Goal: Check status: Check status

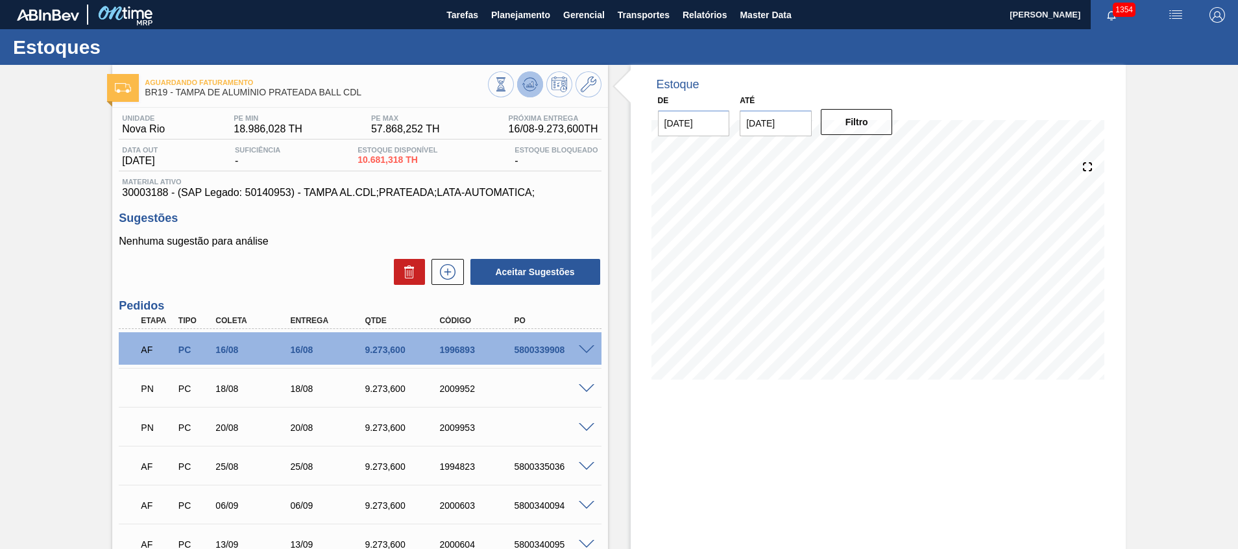
click at [508, 82] on icon at bounding box center [501, 84] width 14 height 14
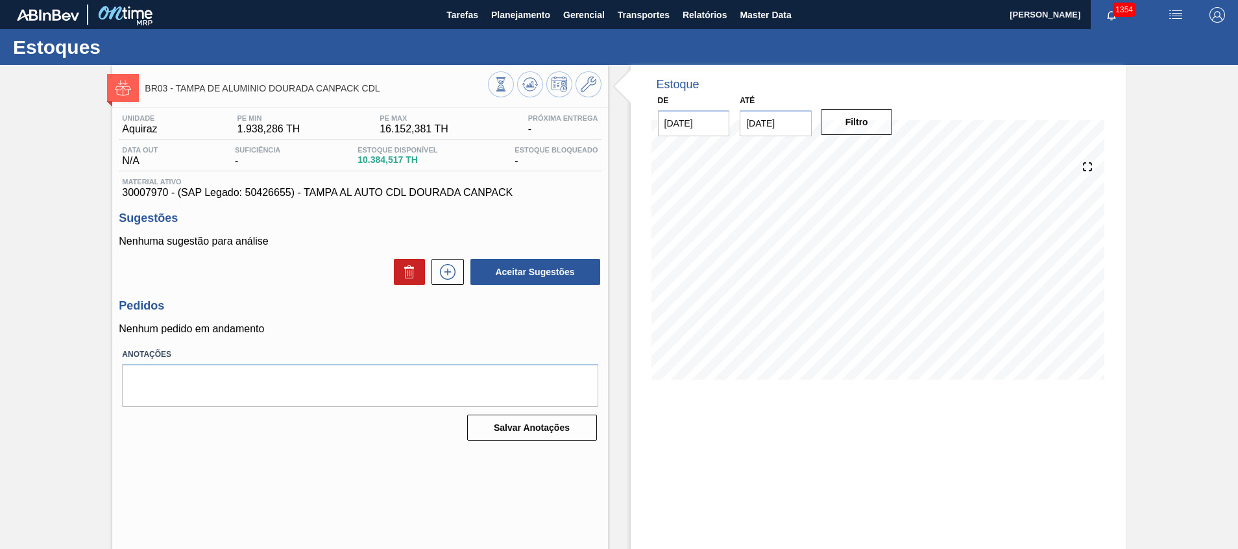
click at [531, 76] on button at bounding box center [530, 84] width 26 height 26
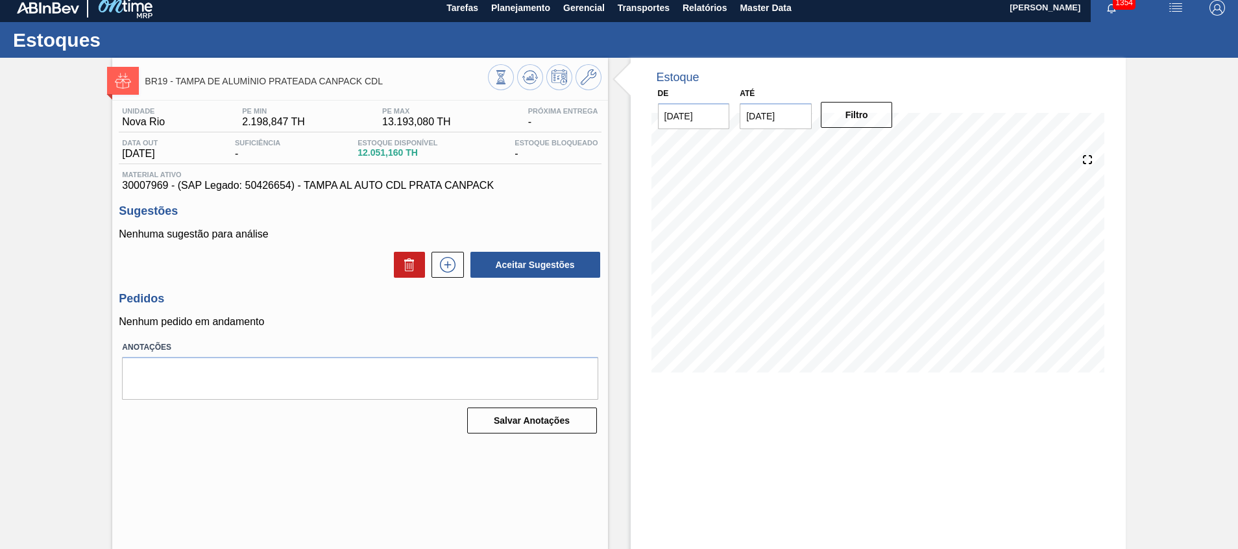
scroll to position [9, 0]
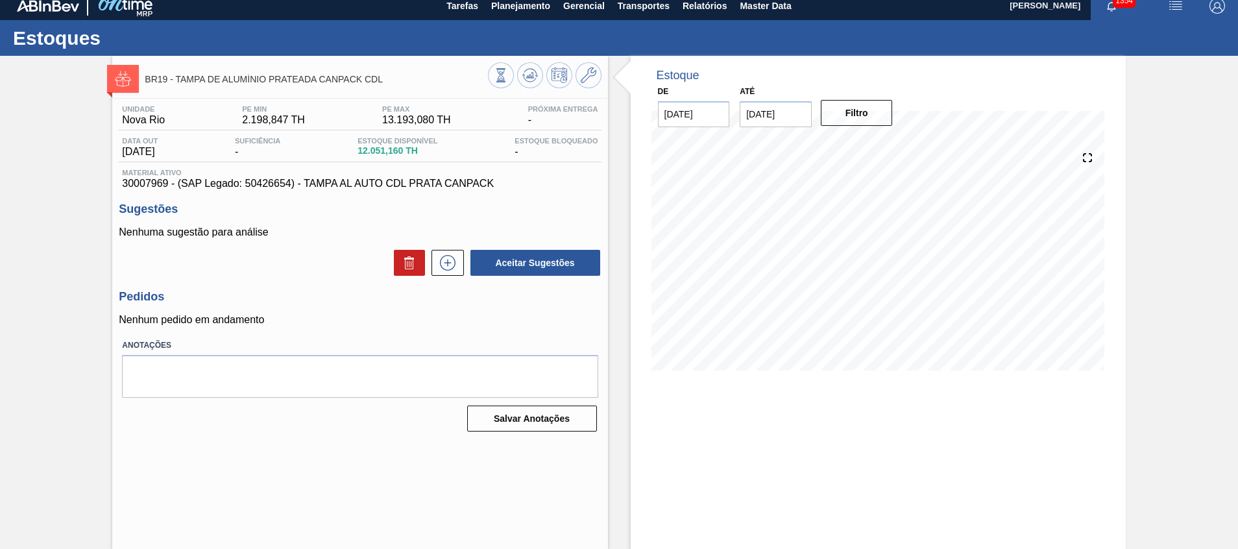
click at [770, 120] on input "31/08/2025" at bounding box center [776, 114] width 72 height 26
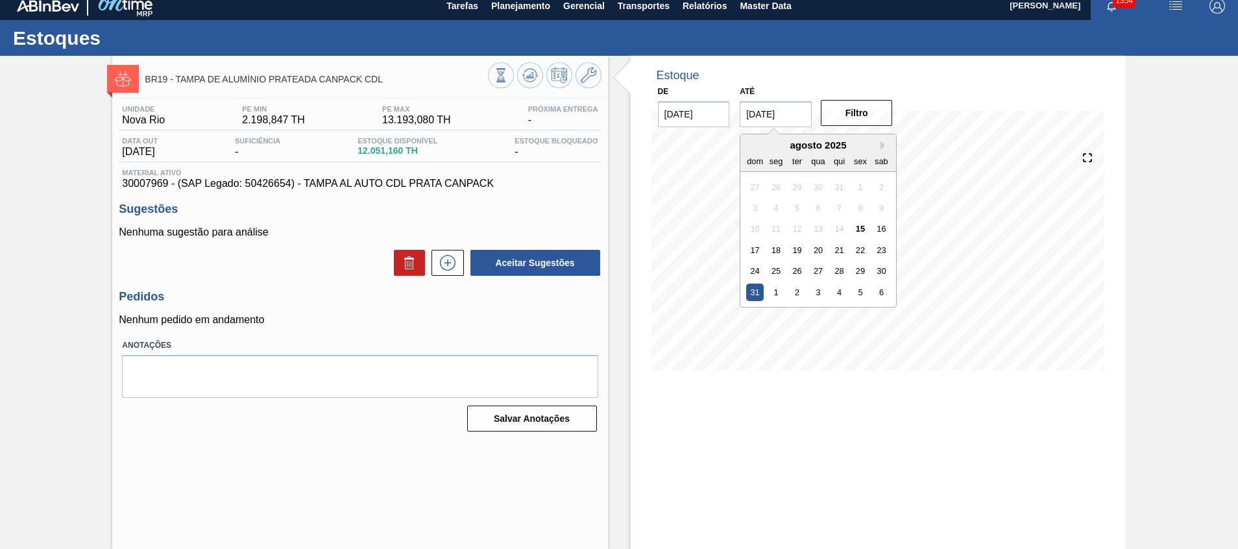
click at [754, 289] on div "31" at bounding box center [755, 293] width 18 height 18
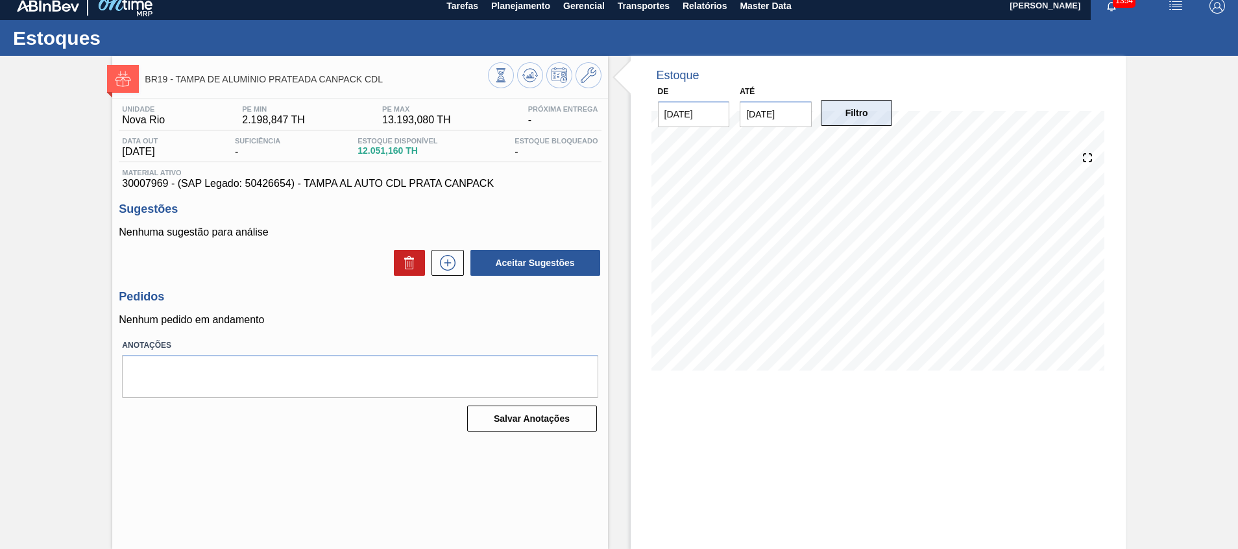
click at [861, 105] on button "Filtro" at bounding box center [857, 113] width 72 height 26
click at [751, 113] on input "31/08/2025" at bounding box center [776, 114] width 72 height 26
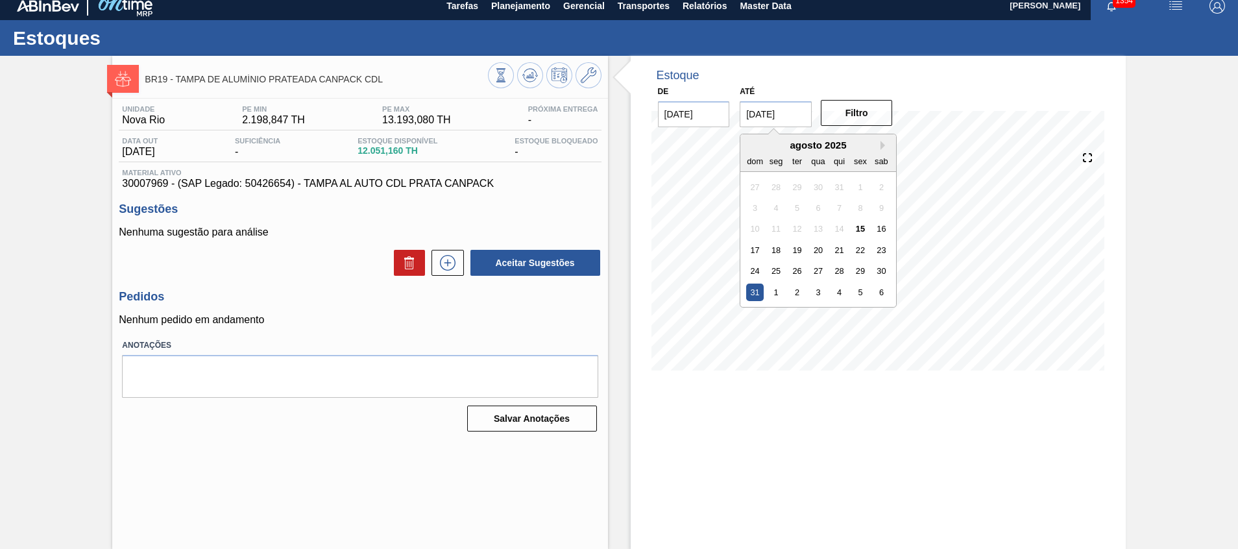
click at [874, 145] on div "agosto 2025" at bounding box center [818, 144] width 156 height 11
click at [882, 145] on button "Next Month" at bounding box center [884, 145] width 9 height 9
click at [799, 271] on div "30" at bounding box center [797, 271] width 18 height 18
type input "30/09/2025"
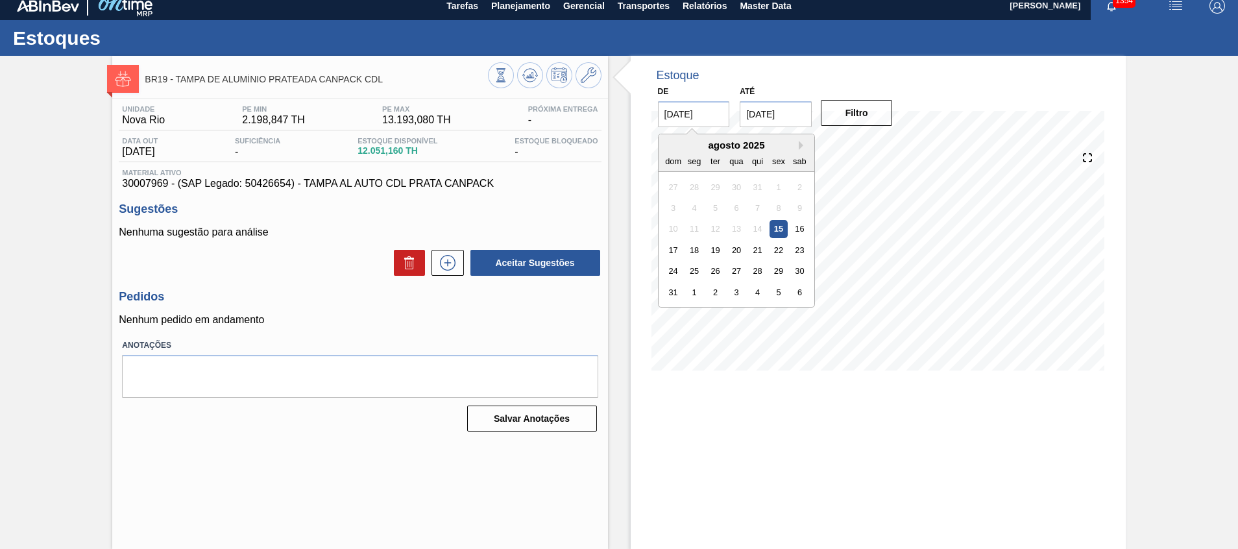
click at [715, 117] on input "15/08/2025" at bounding box center [694, 114] width 72 height 26
click at [804, 145] on button "Next Month" at bounding box center [803, 145] width 9 height 9
click at [704, 185] on div "31 1 2 3 4 5 6" at bounding box center [735, 186] width 147 height 21
click at [694, 186] on div "1" at bounding box center [694, 187] width 18 height 18
type input "01/09/2025"
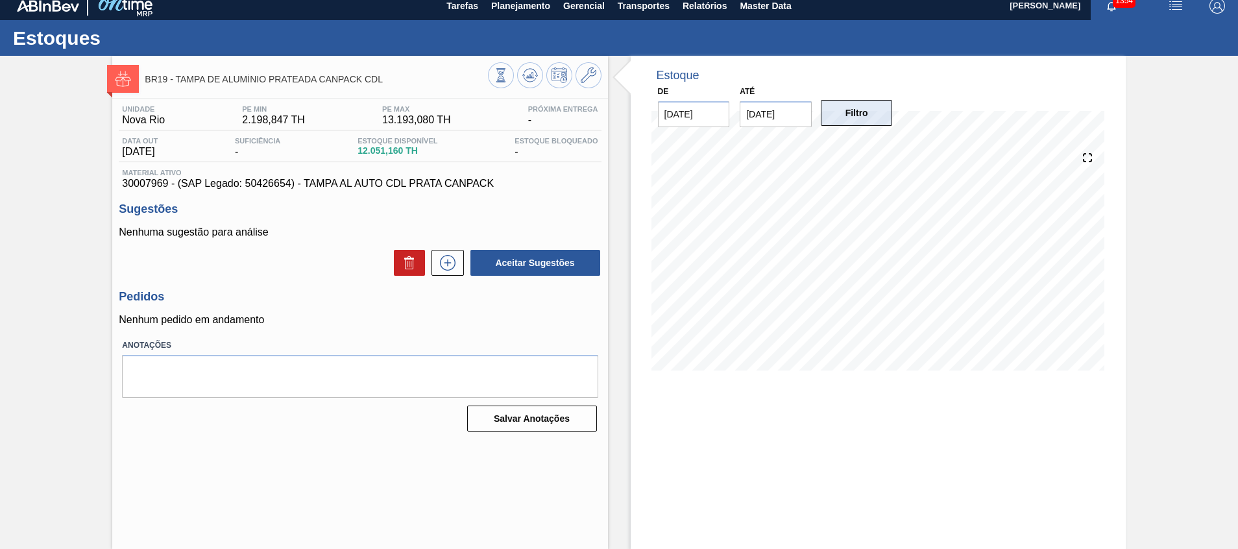
click at [851, 119] on button "Filtro" at bounding box center [857, 113] width 72 height 26
click at [528, 77] on icon at bounding box center [530, 75] width 8 height 6
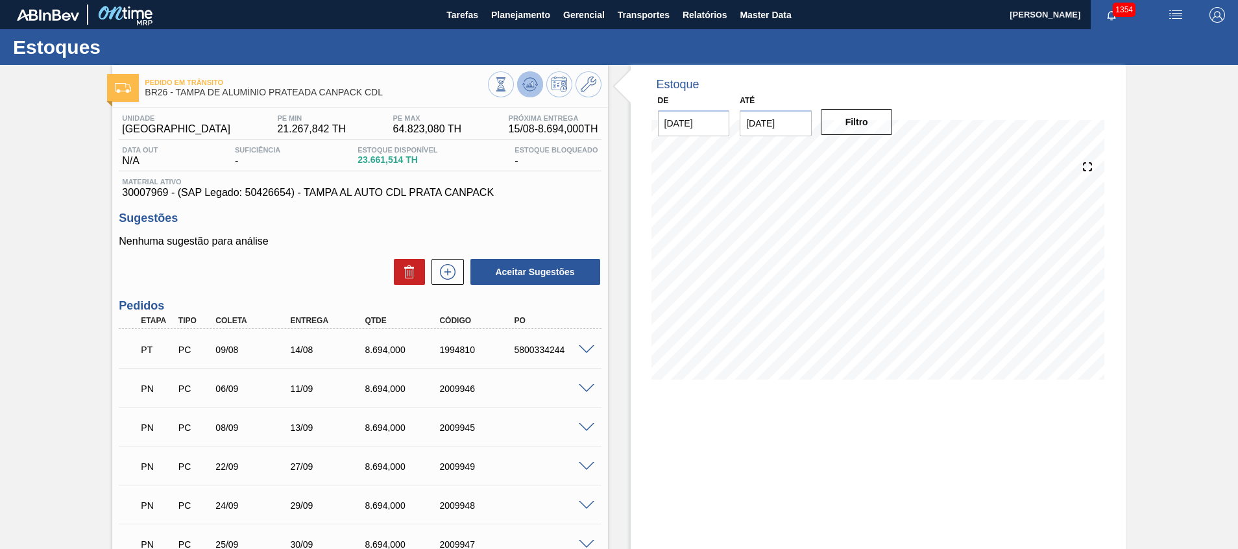
click at [519, 82] on button at bounding box center [530, 84] width 26 height 26
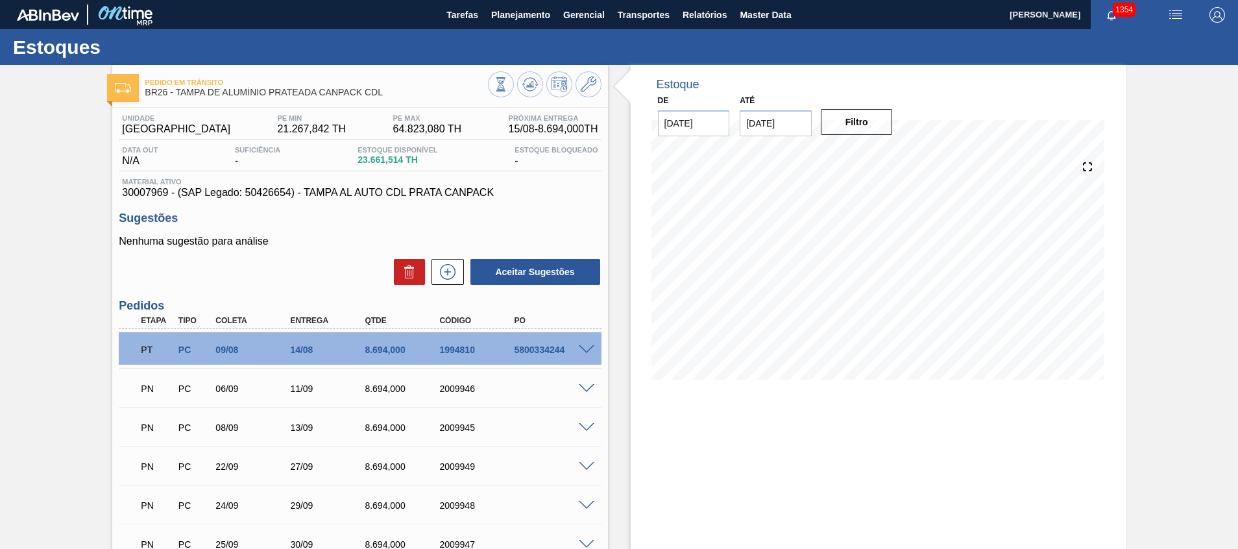
click at [534, 70] on div "Pedido em Trânsito BR26 - TAMPA DE ALUMÍNIO PRATEADA CANPACK CDL" at bounding box center [359, 83] width 495 height 36
click at [532, 75] on button at bounding box center [530, 84] width 26 height 26
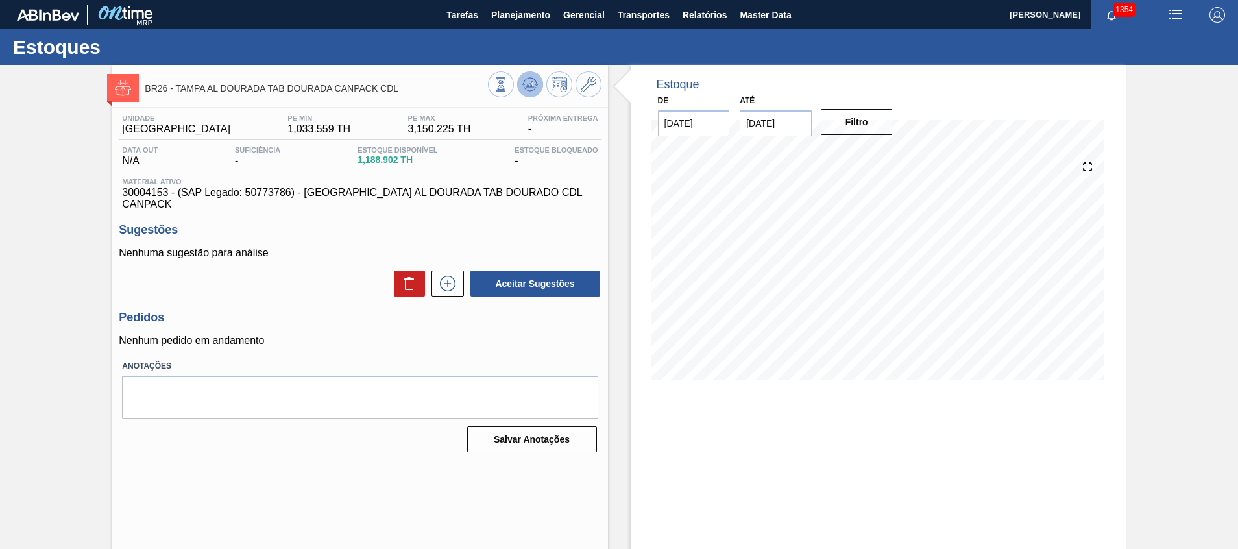
click at [508, 80] on icon at bounding box center [501, 84] width 14 height 14
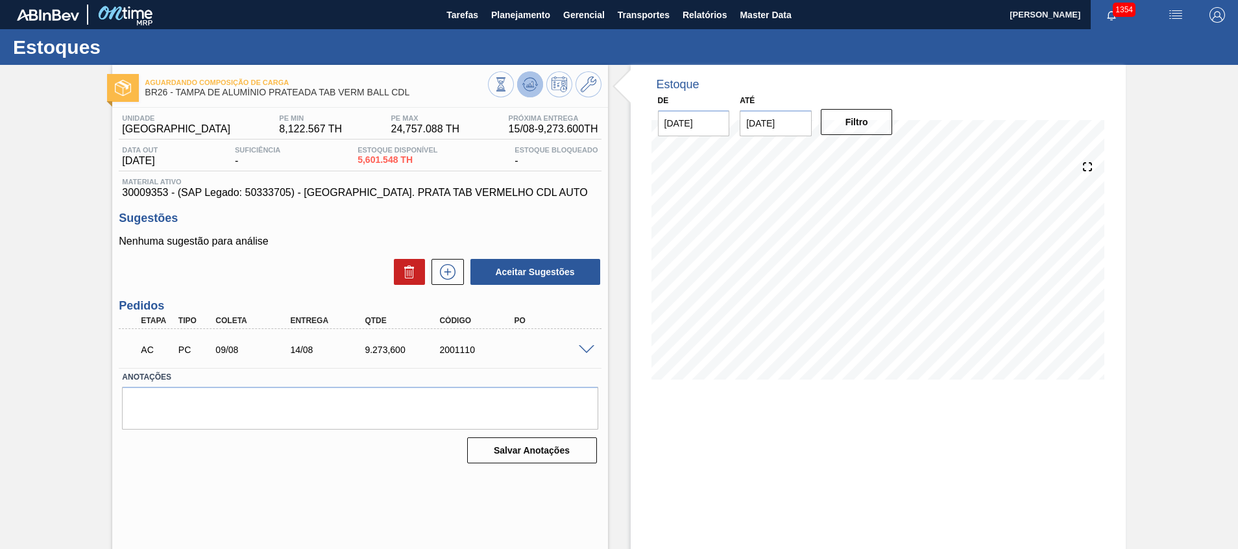
click at [508, 82] on icon at bounding box center [501, 84] width 14 height 14
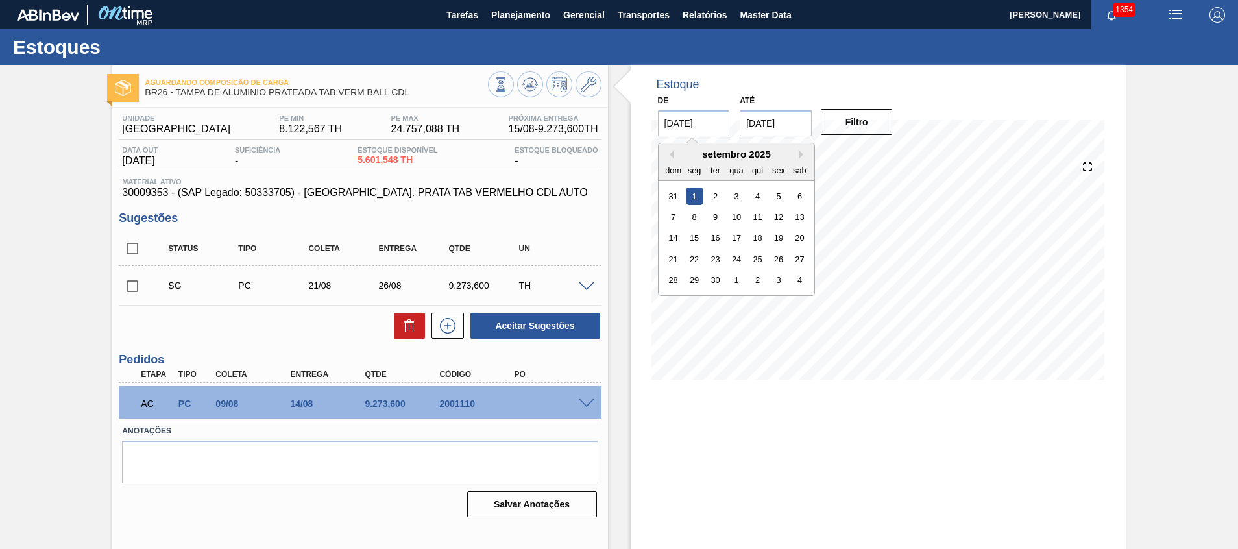
click at [694, 130] on input "[DATE]" at bounding box center [694, 123] width 72 height 26
click at [672, 159] on div "setembro 2025" at bounding box center [737, 154] width 156 height 11
click at [671, 156] on button "Previous Month" at bounding box center [669, 154] width 9 height 9
click at [779, 236] on div "15" at bounding box center [779, 238] width 18 height 18
type input "15/08/2025"
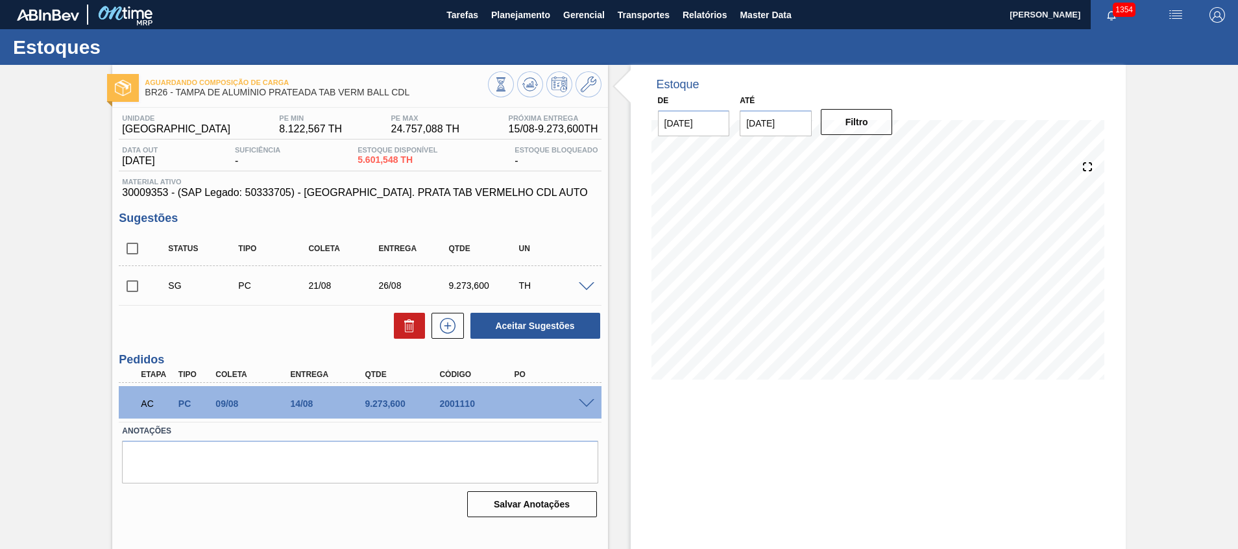
click at [774, 126] on input "30/09/2025" at bounding box center [776, 123] width 72 height 26
click at [749, 155] on button "Previous Month" at bounding box center [751, 154] width 9 height 9
click at [757, 300] on div "31" at bounding box center [755, 302] width 18 height 18
type input "31/08/2025"
click at [867, 119] on button "Filtro" at bounding box center [857, 122] width 72 height 26
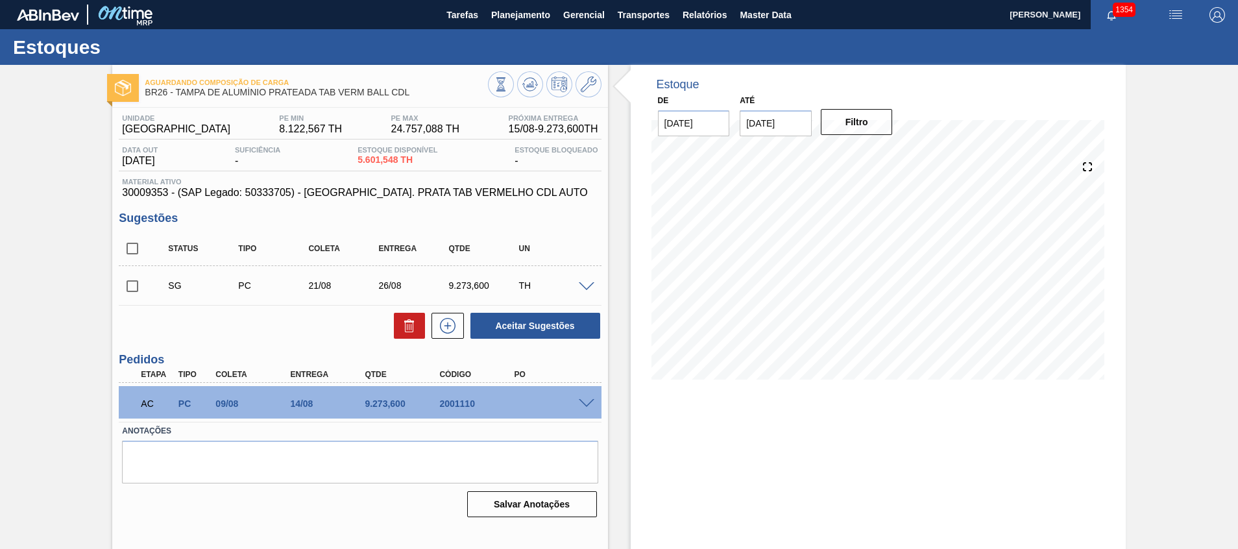
drag, startPoint x: 137, startPoint y: 250, endPoint x: 354, endPoint y: 300, distance: 222.4
click at [138, 251] on input "checkbox" at bounding box center [132, 248] width 27 height 27
checkbox input "true"
click at [407, 321] on icon at bounding box center [410, 326] width 16 height 16
checkbox input "false"
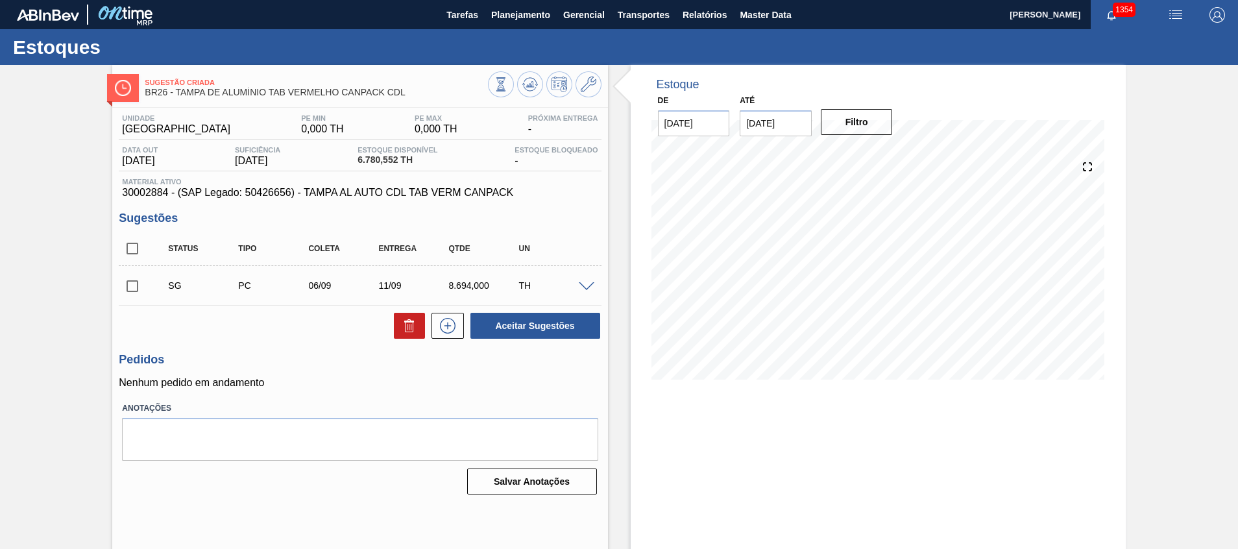
click at [583, 287] on span at bounding box center [587, 287] width 16 height 10
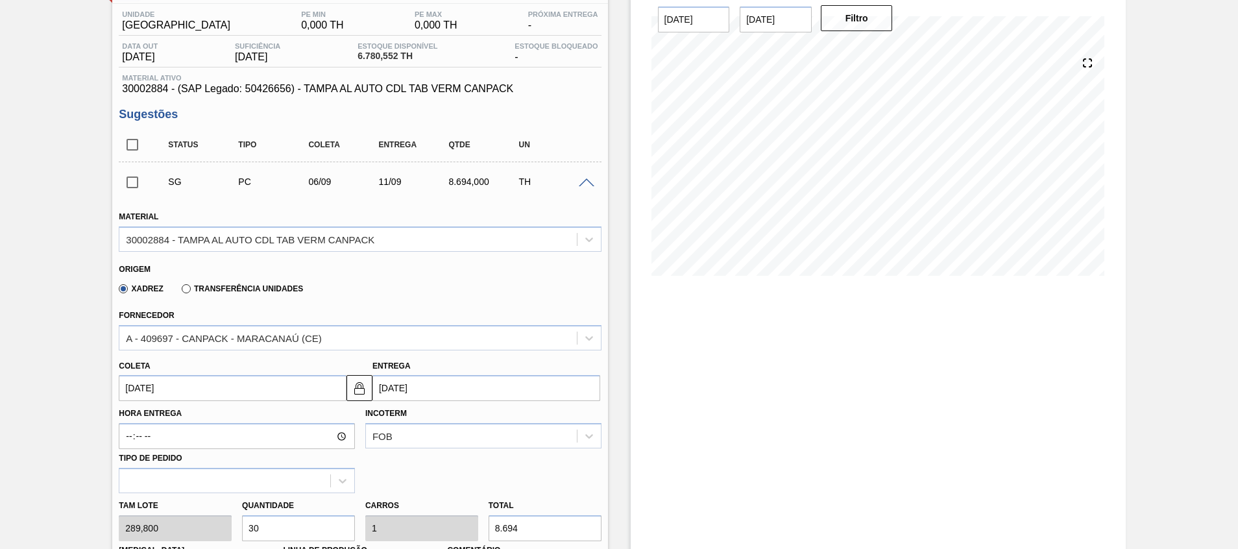
scroll to position [97, 0]
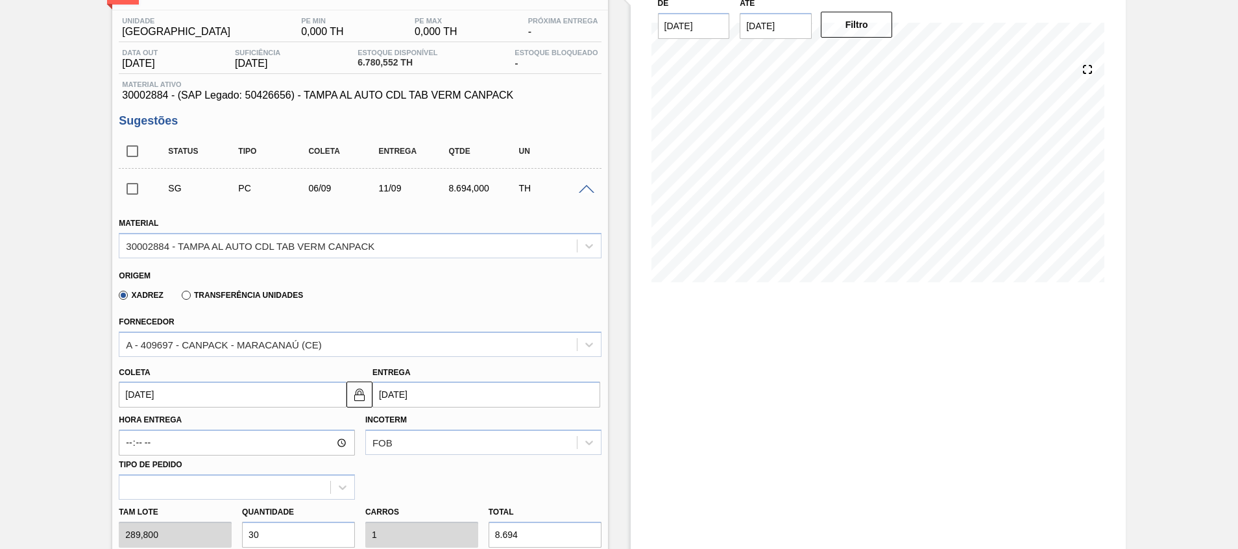
click at [584, 196] on div "SG PC 06/09 11/09 8.694,000 TH" at bounding box center [360, 188] width 482 height 32
click at [583, 192] on span at bounding box center [587, 190] width 16 height 10
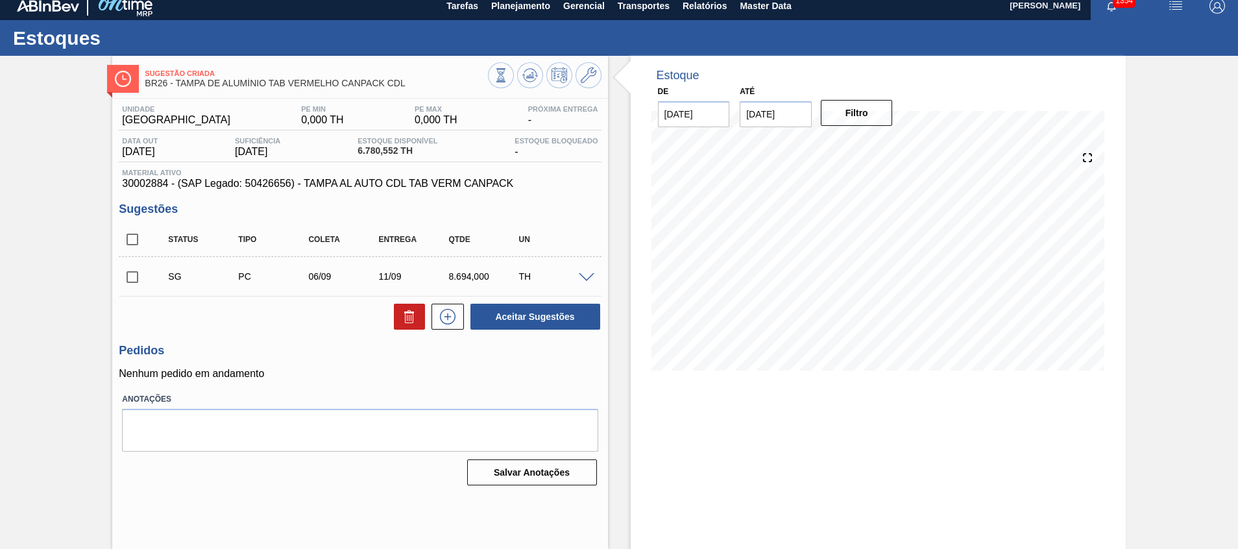
scroll to position [9, 0]
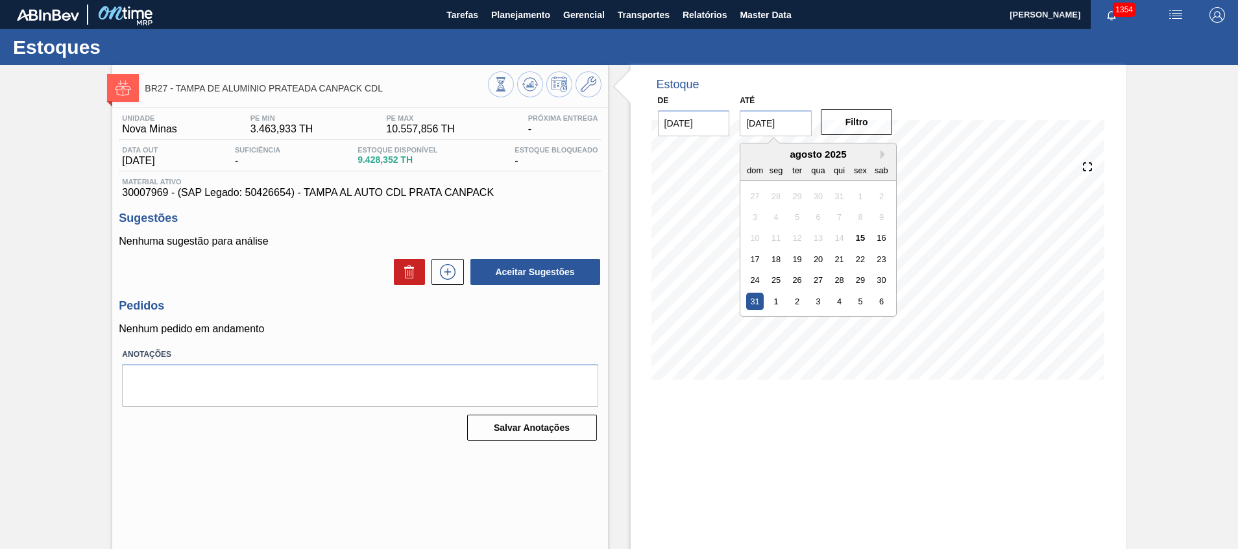
click at [777, 134] on input "31/08/2025" at bounding box center [776, 123] width 72 height 26
click at [508, 80] on icon at bounding box center [501, 84] width 14 height 14
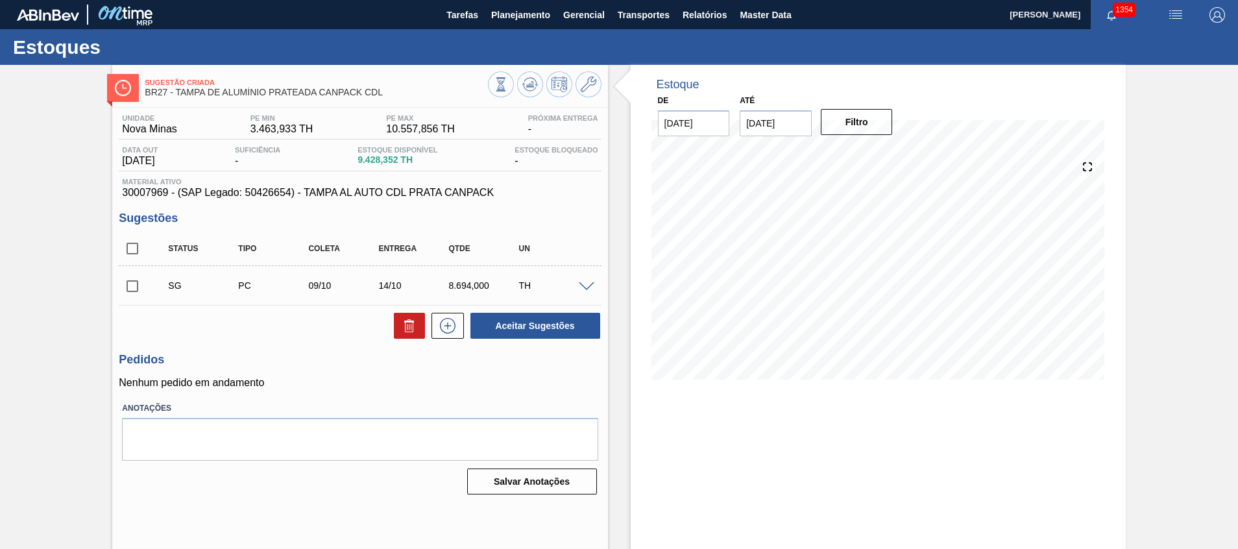
click at [759, 129] on input "31/08/2025" at bounding box center [776, 123] width 72 height 26
click at [769, 302] on div "1" at bounding box center [777, 302] width 18 height 18
click at [760, 118] on input "01/09/2025" at bounding box center [776, 123] width 72 height 26
click at [882, 153] on button "Next Month" at bounding box center [884, 154] width 9 height 9
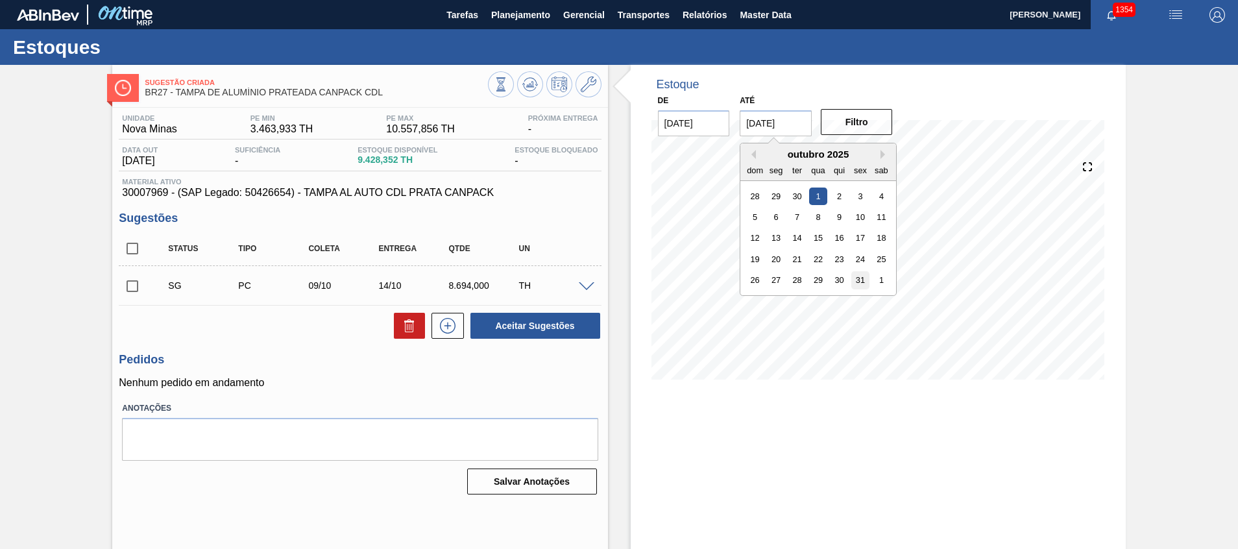
click at [856, 278] on div "31" at bounding box center [861, 280] width 18 height 18
type input "31/10/2025"
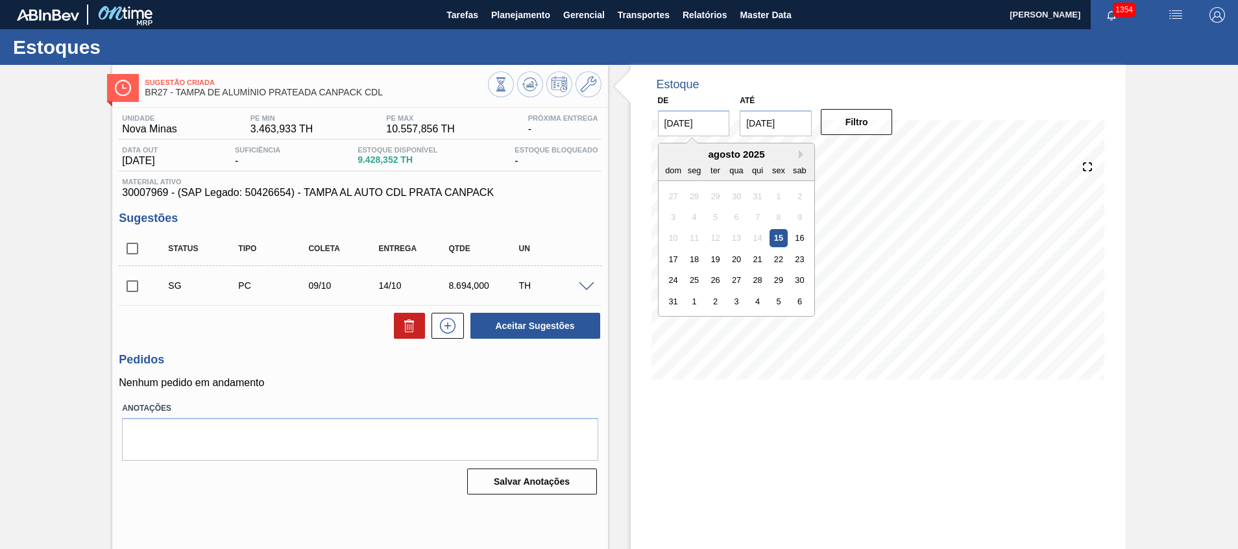
click at [707, 132] on input "15/08/2025" at bounding box center [694, 123] width 72 height 26
click at [802, 150] on div "Next Month agosto 2025 dom seg ter qua qui sex sab 27 28 29 30 31 1 2 3 4 5 6 7…" at bounding box center [736, 230] width 157 height 174
click at [800, 155] on button "Next Month" at bounding box center [803, 154] width 9 height 9
click at [694, 194] on div "1" at bounding box center [694, 196] width 18 height 18
type input "01/09/2025"
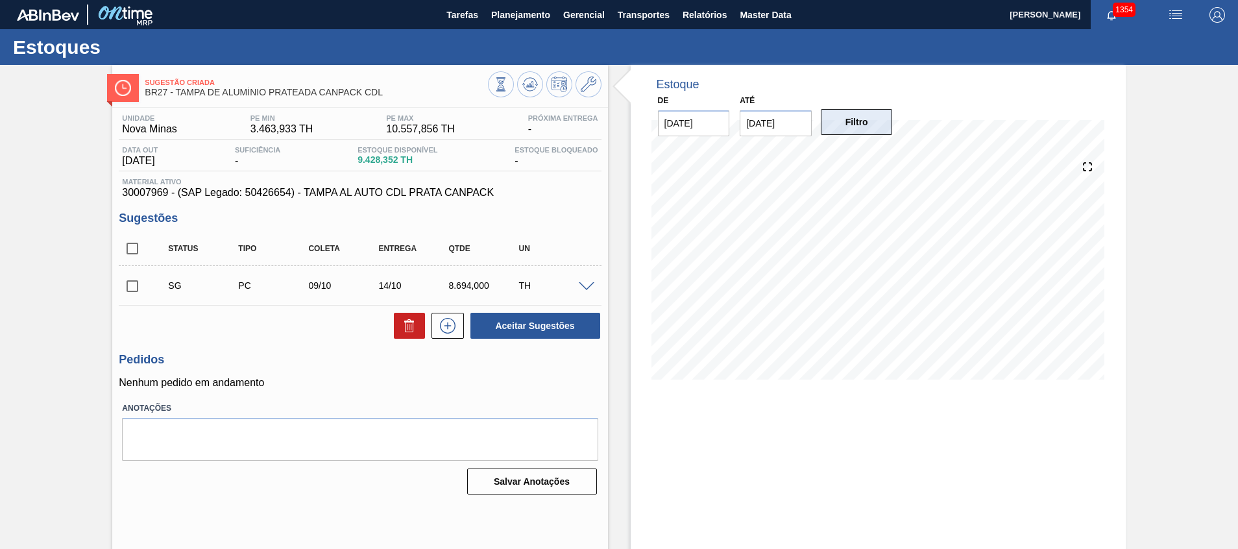
click at [856, 119] on button "Filtro" at bounding box center [857, 122] width 72 height 26
click at [528, 95] on button at bounding box center [530, 84] width 26 height 26
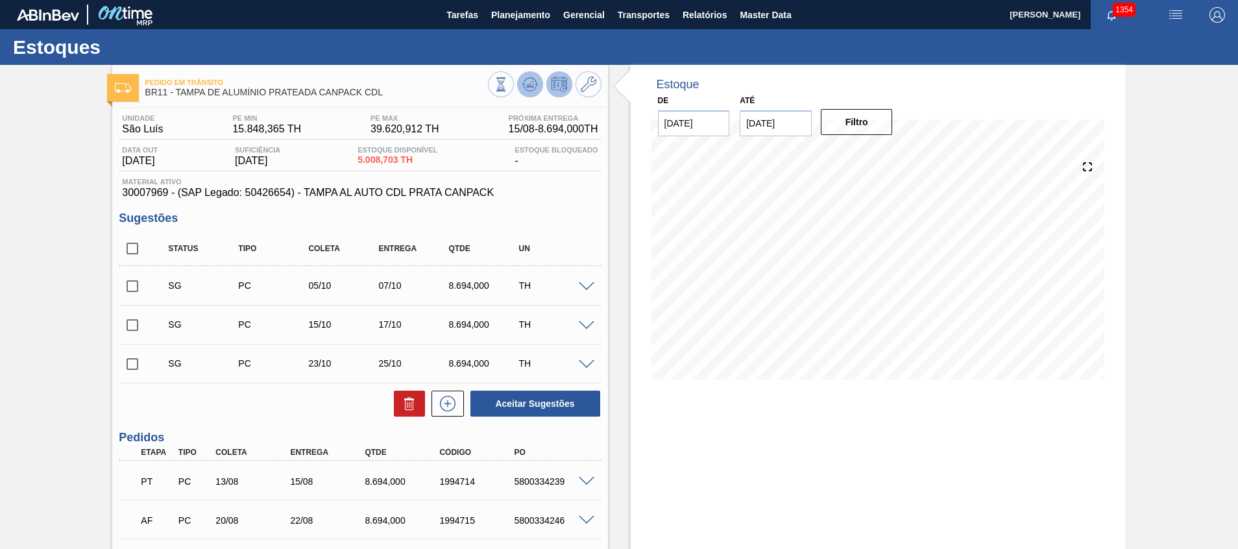
click at [508, 85] on icon at bounding box center [501, 84] width 14 height 14
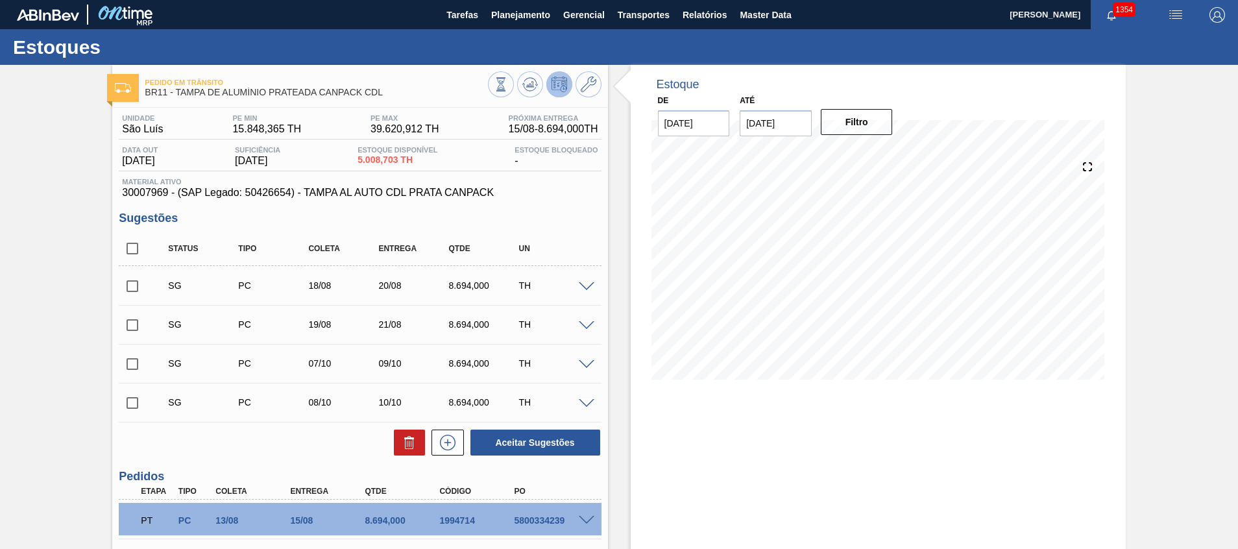
click at [673, 122] on input "01/09/2025" at bounding box center [694, 123] width 72 height 26
click at [672, 156] on button "Previous Month" at bounding box center [669, 154] width 9 height 9
click at [774, 239] on div "15" at bounding box center [779, 238] width 18 height 18
type input "15/08/2025"
drag, startPoint x: 773, startPoint y: 124, endPoint x: 747, endPoint y: 182, distance: 64.2
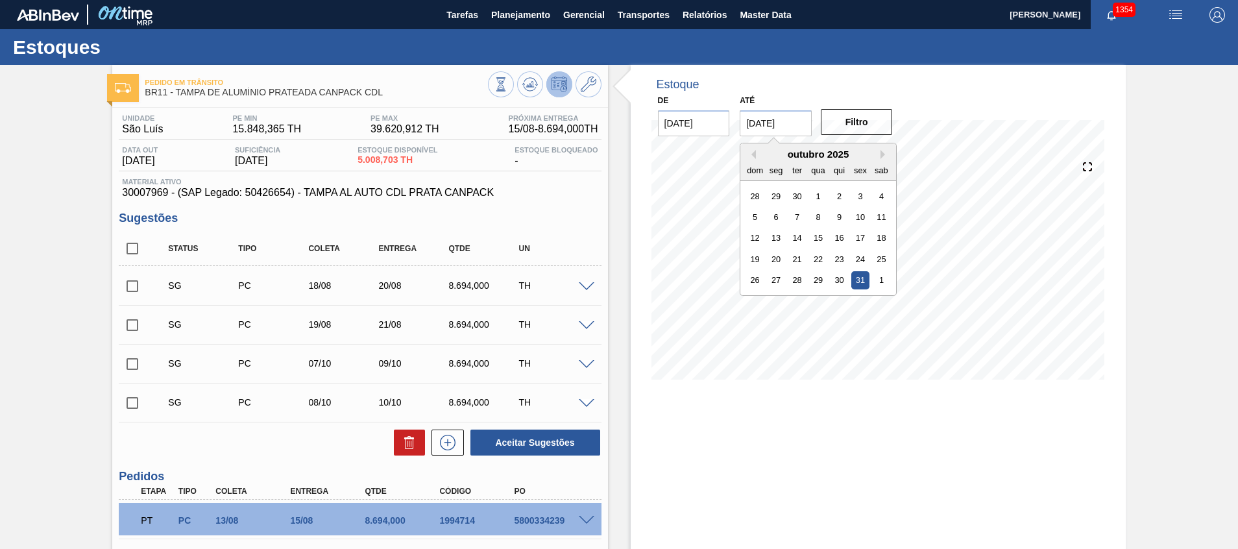
click at [772, 125] on input "31/10/2025" at bounding box center [776, 123] width 72 height 26
click at [750, 152] on button "Previous Month" at bounding box center [751, 154] width 9 height 9
click at [747, 193] on div "31" at bounding box center [755, 196] width 18 height 18
type input "31/08/2025"
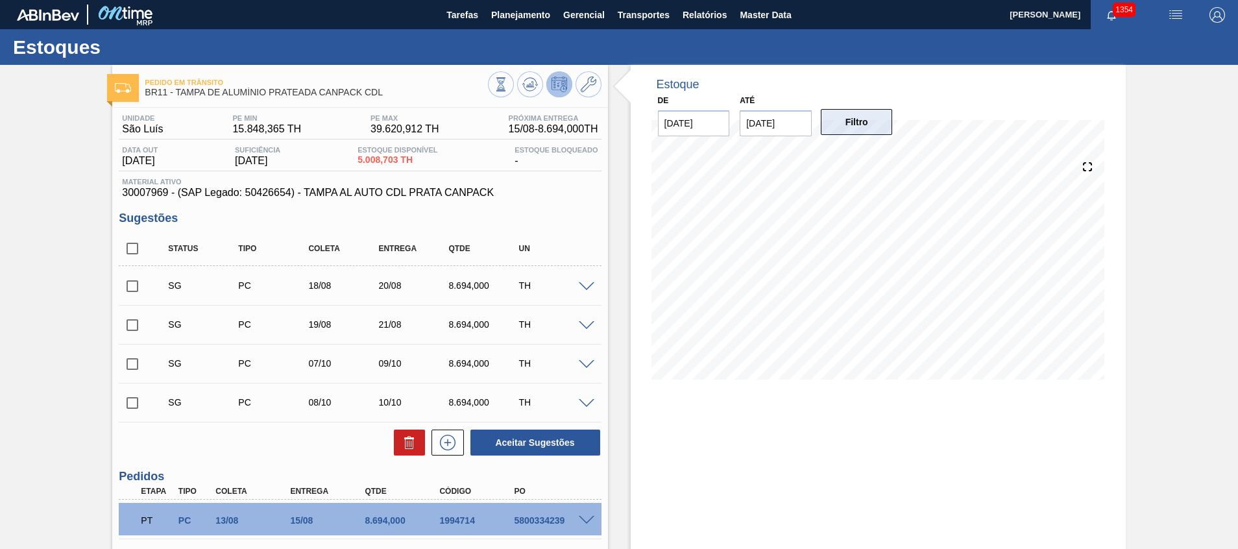
click at [829, 121] on button "Filtro" at bounding box center [857, 122] width 72 height 26
click at [528, 85] on icon at bounding box center [530, 84] width 8 height 6
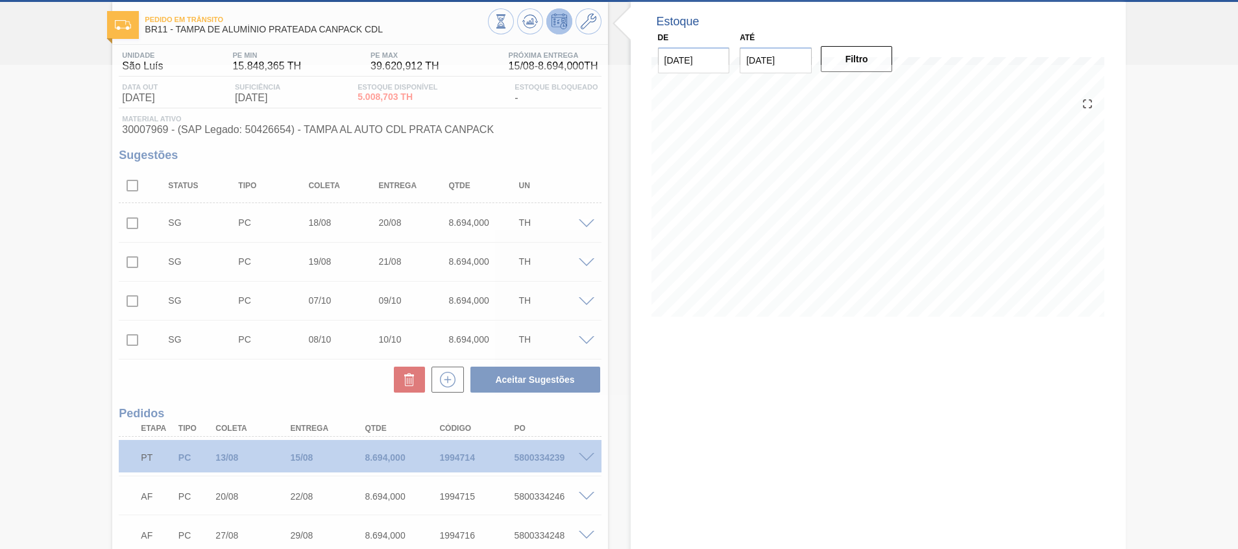
scroll to position [62, 0]
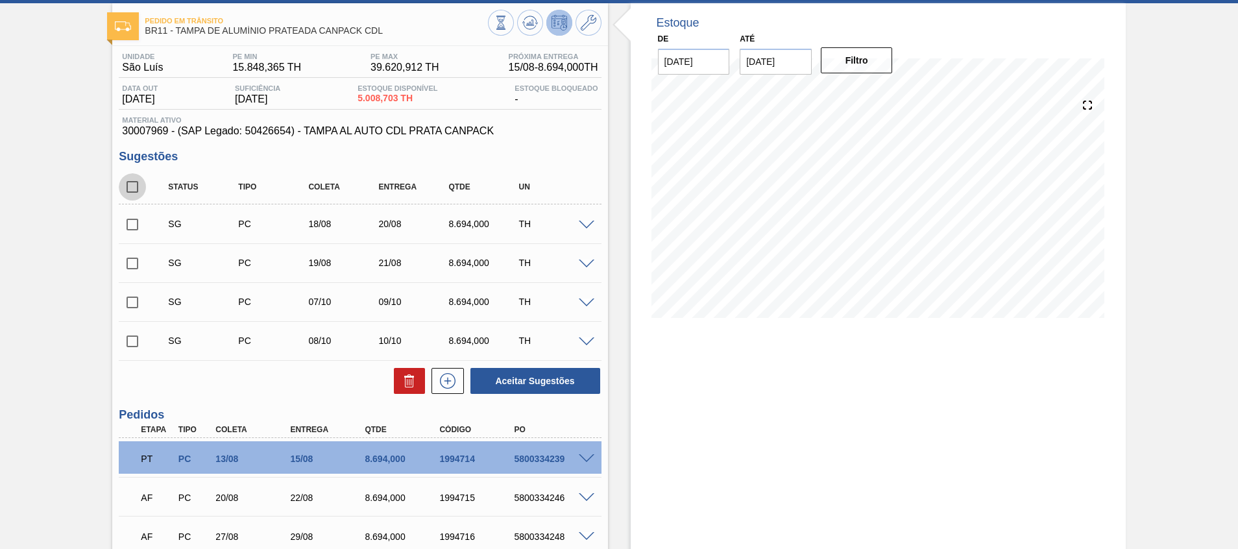
drag, startPoint x: 134, startPoint y: 189, endPoint x: 140, endPoint y: 201, distance: 13.4
click at [134, 189] on input "checkbox" at bounding box center [132, 186] width 27 height 27
checkbox input "true"
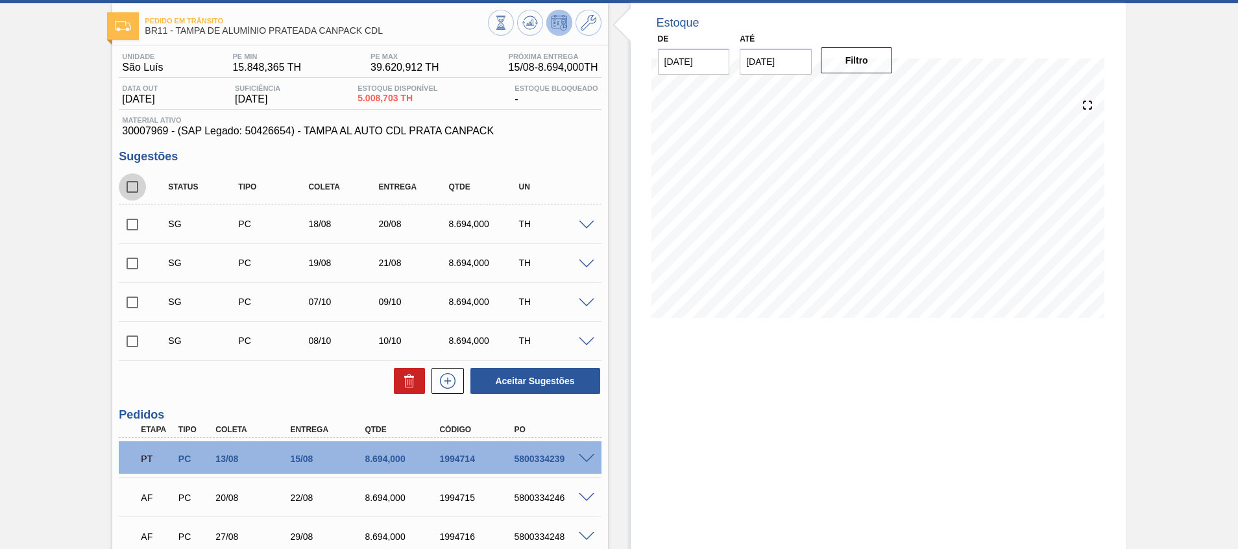
checkbox input "true"
click at [404, 393] on button at bounding box center [409, 381] width 31 height 26
checkbox input "false"
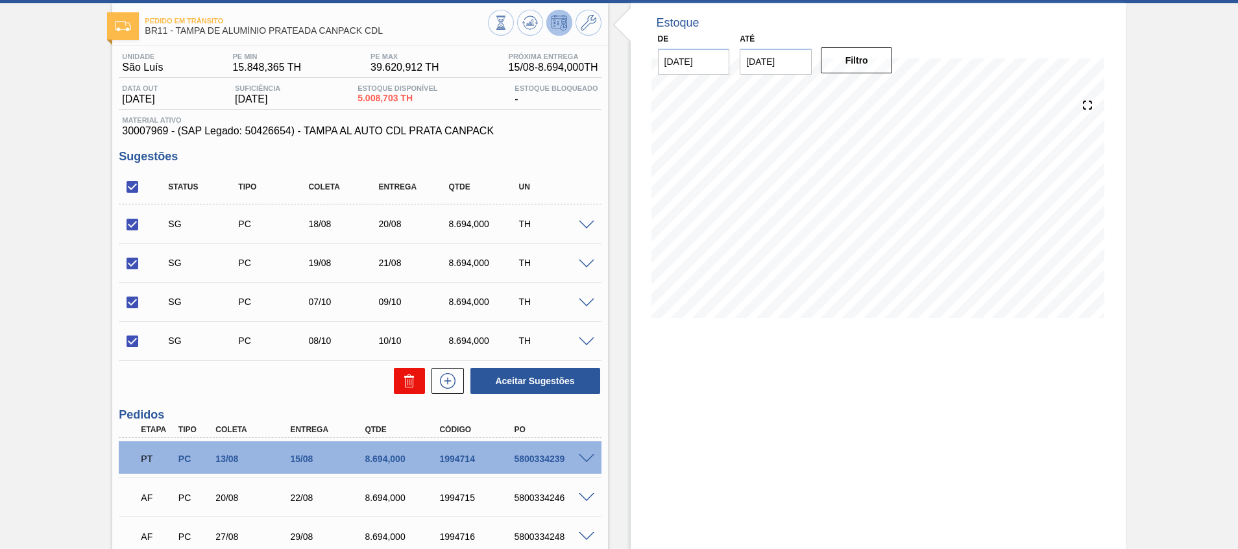
checkbox input "false"
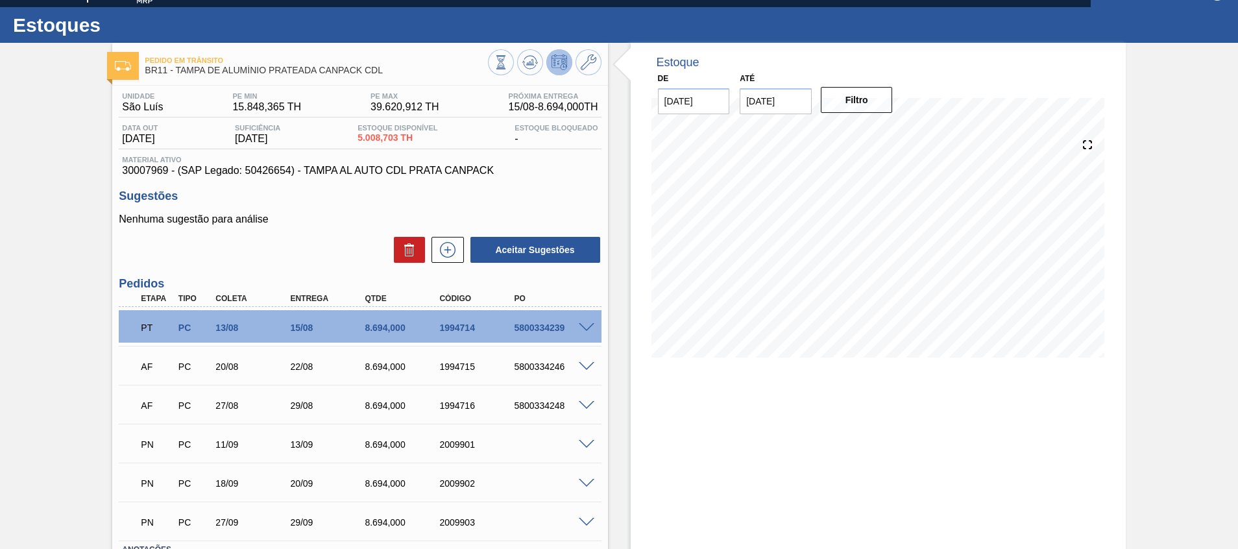
scroll to position [0, 0]
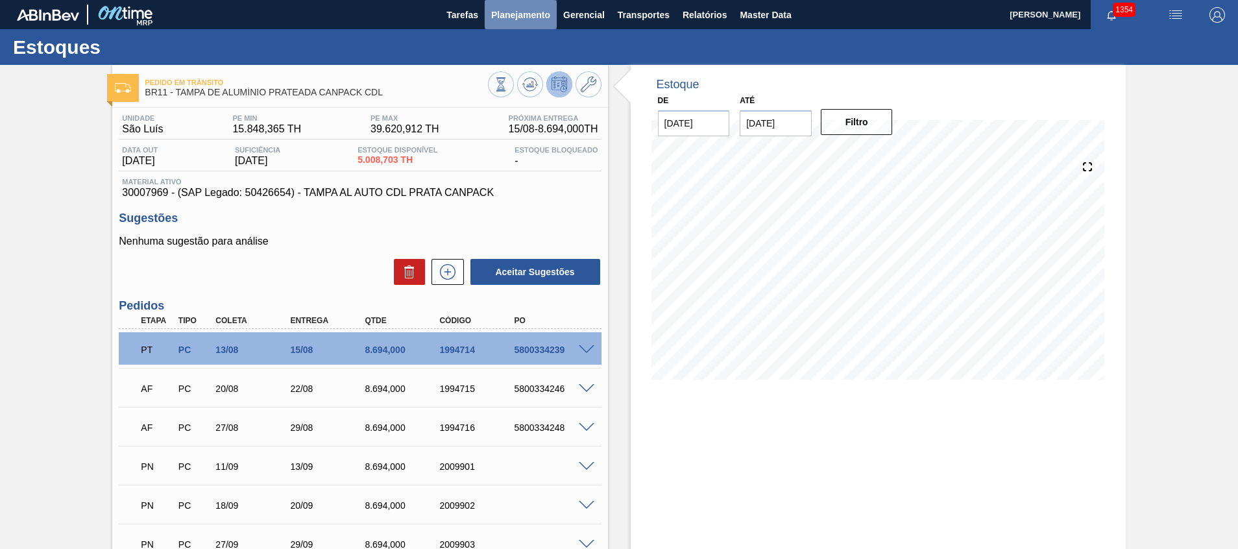
click at [553, 10] on button "Planejamento" at bounding box center [521, 14] width 72 height 29
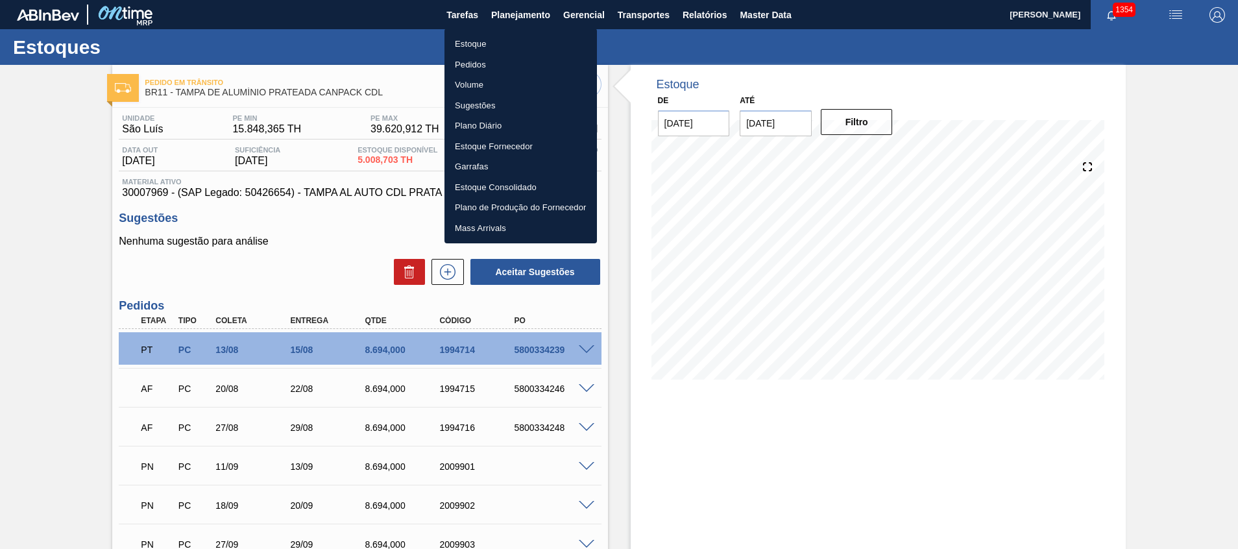
click at [503, 36] on li "Estoque" at bounding box center [520, 44] width 152 height 21
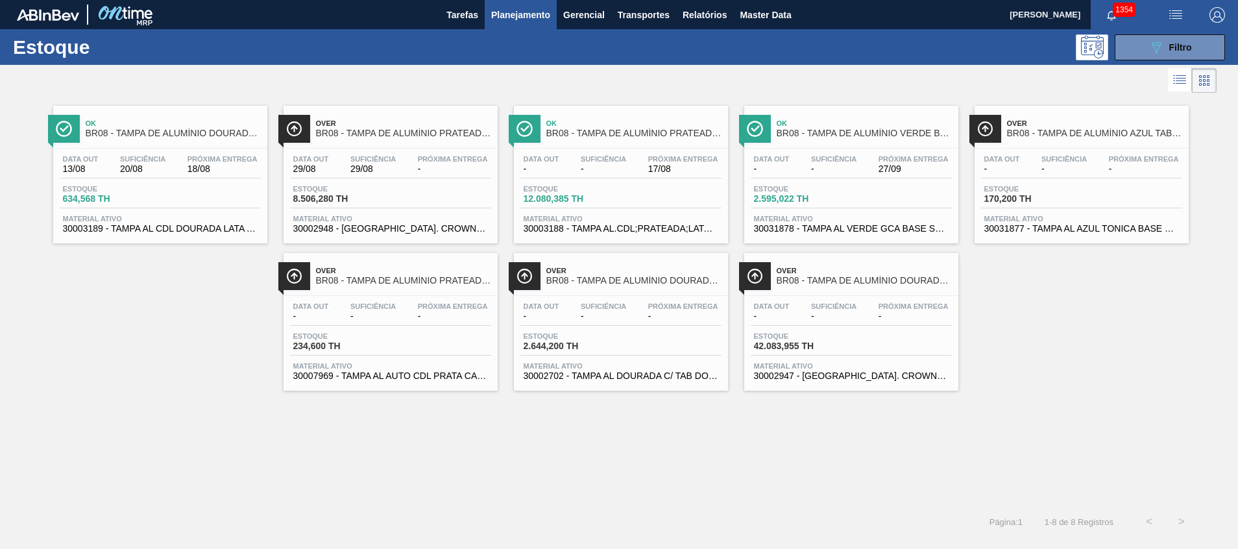
click at [643, 201] on div "Estoque 12.080,385 TH" at bounding box center [620, 196] width 201 height 23
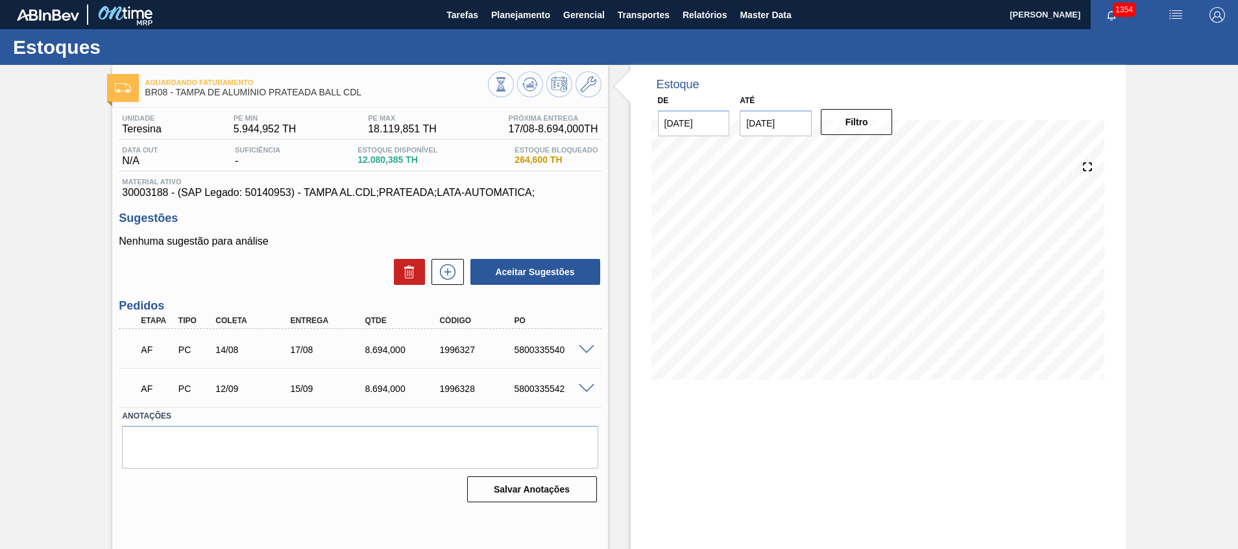
click at [585, 351] on span at bounding box center [587, 350] width 16 height 10
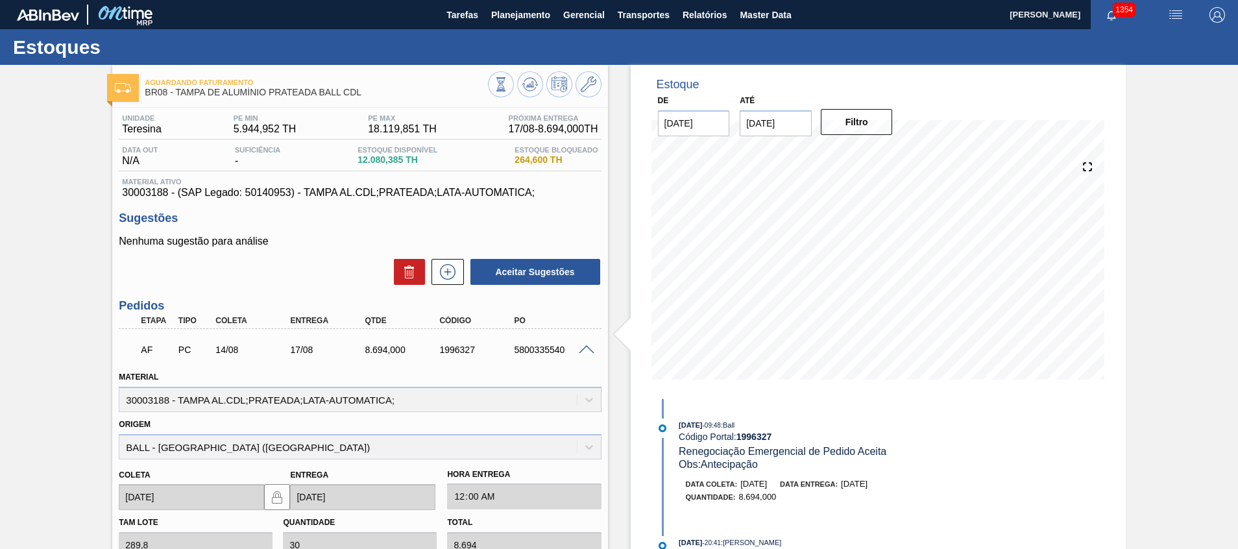
click at [585, 351] on span at bounding box center [587, 350] width 16 height 10
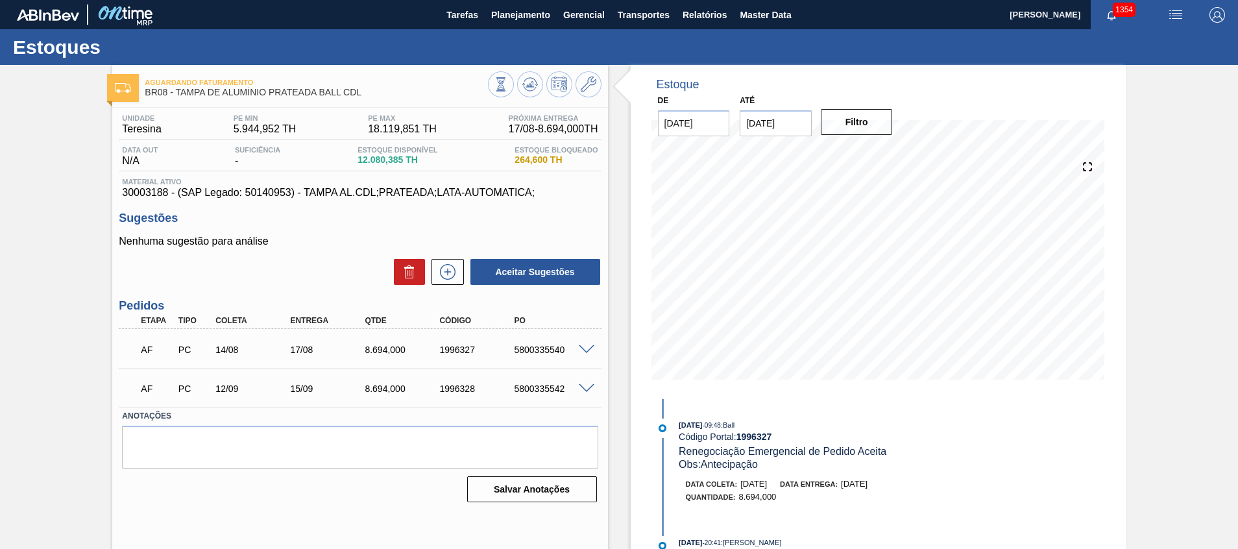
click at [583, 384] on span at bounding box center [587, 389] width 16 height 10
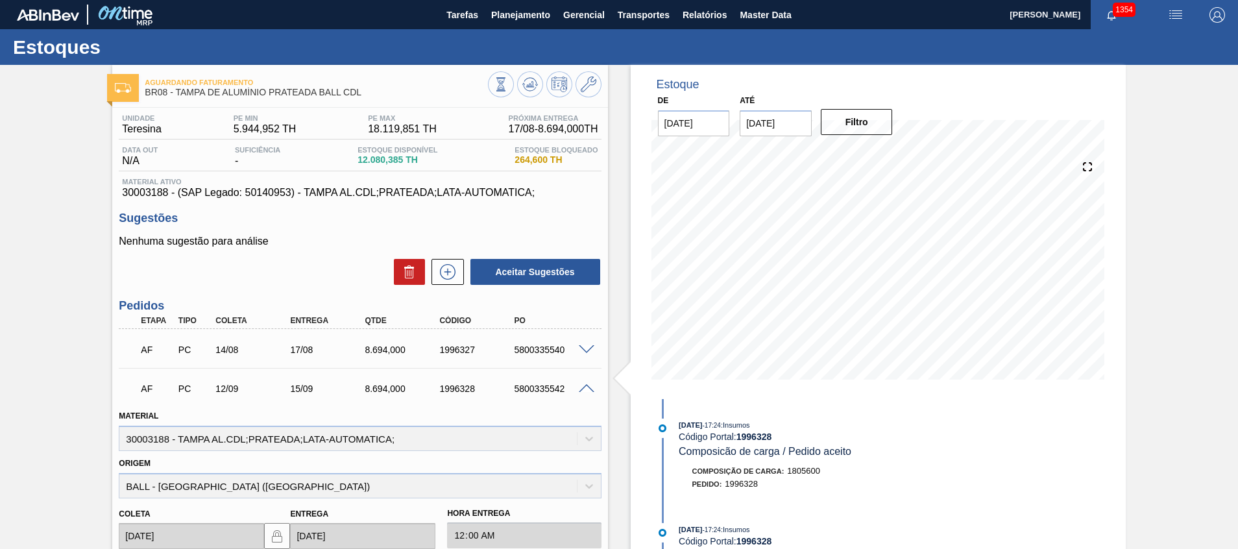
click at [583, 384] on span at bounding box center [587, 389] width 16 height 10
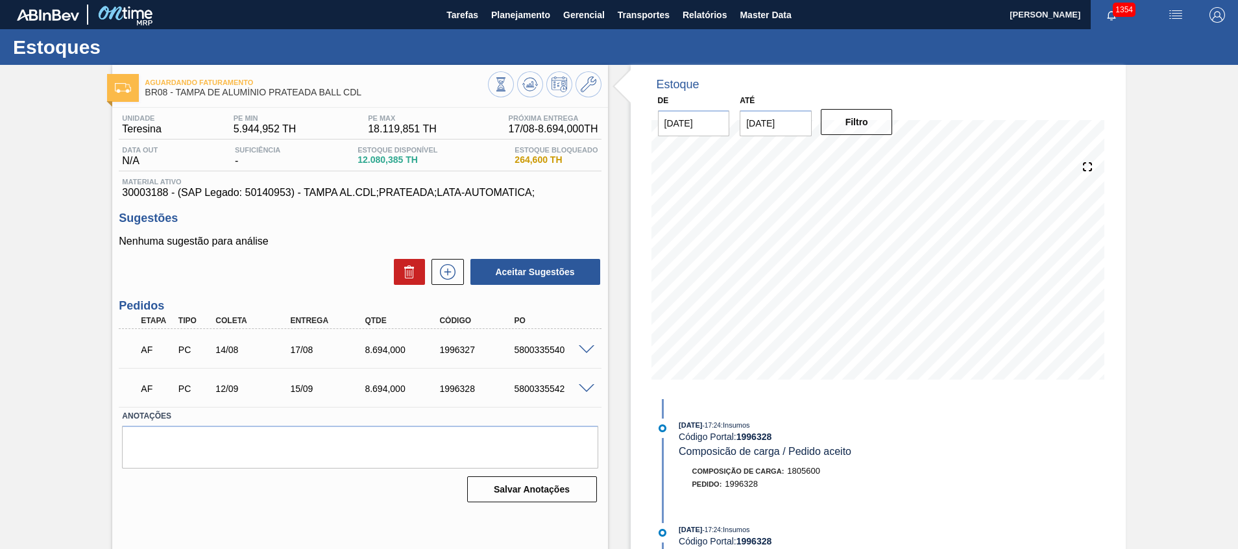
scroll to position [9, 0]
